Goal: Task Accomplishment & Management: Complete application form

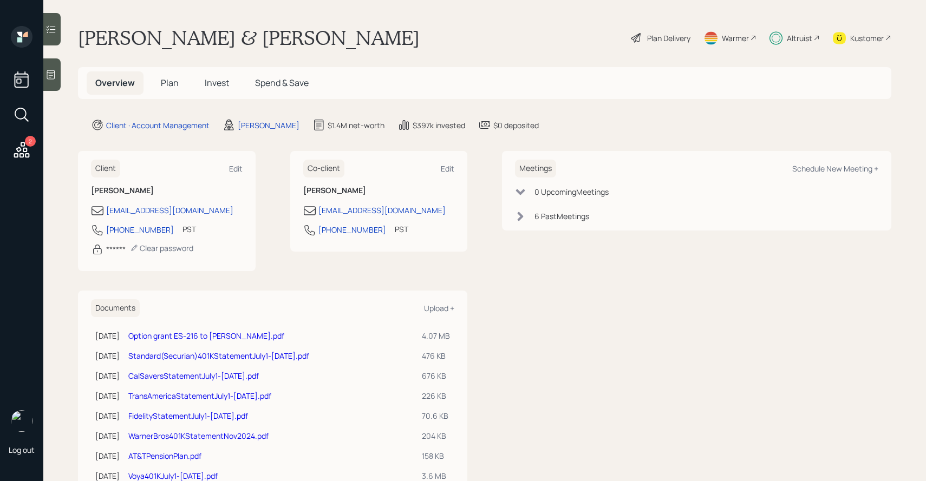
click at [171, 87] on span "Plan" at bounding box center [170, 83] width 18 height 12
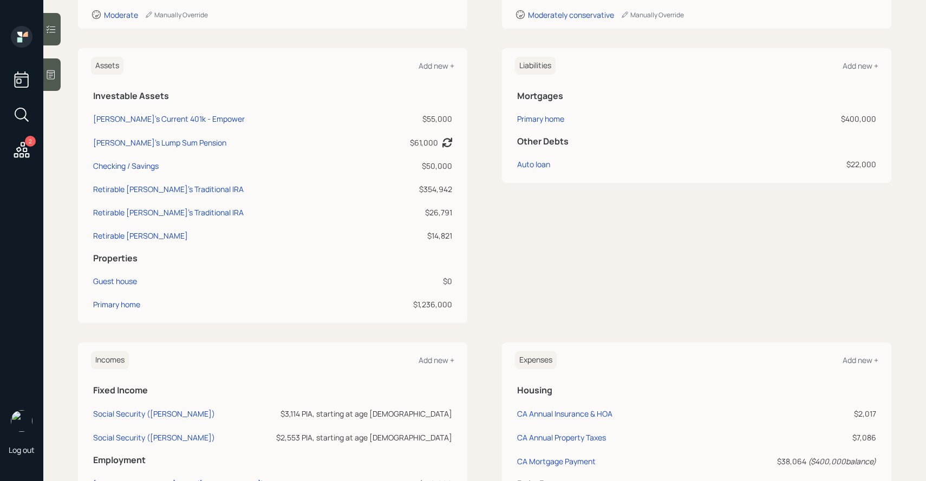
scroll to position [243, 0]
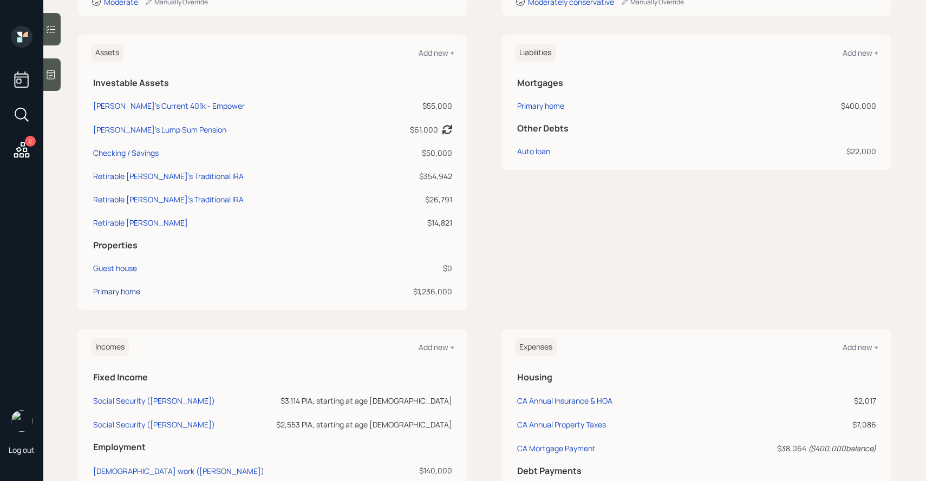
click at [128, 288] on div "Primary home" at bounding box center [116, 291] width 47 height 11
click at [375, 235] on th "Properties" at bounding box center [272, 244] width 363 height 22
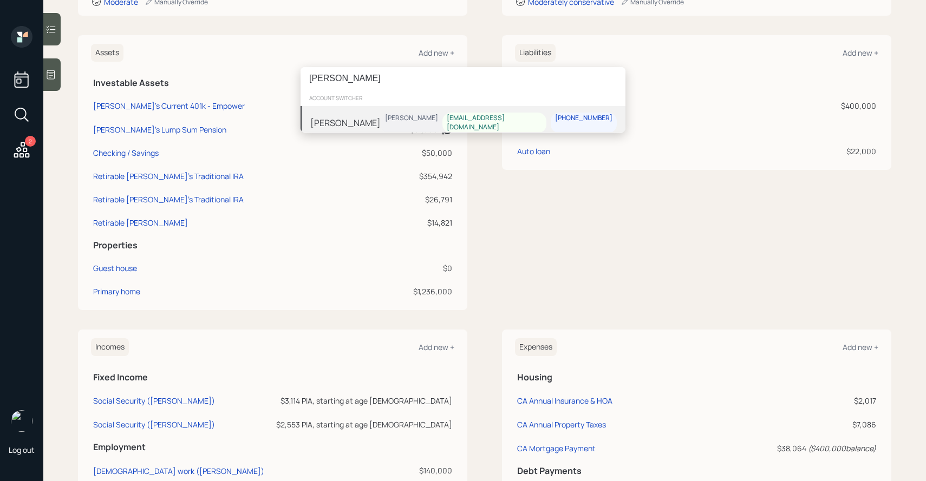
type input "[PERSON_NAME]"
